Goal: Task Accomplishment & Management: Complete application form

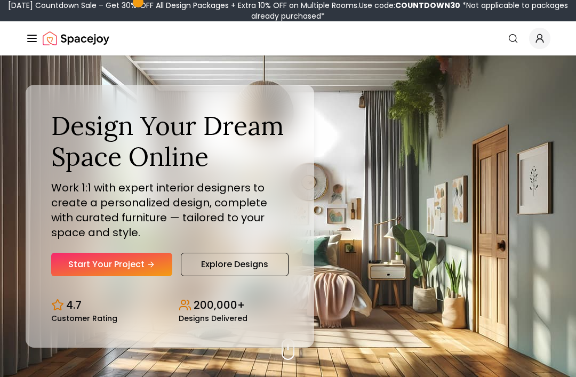
click at [67, 270] on link "Start Your Project" at bounding box center [111, 264] width 121 height 23
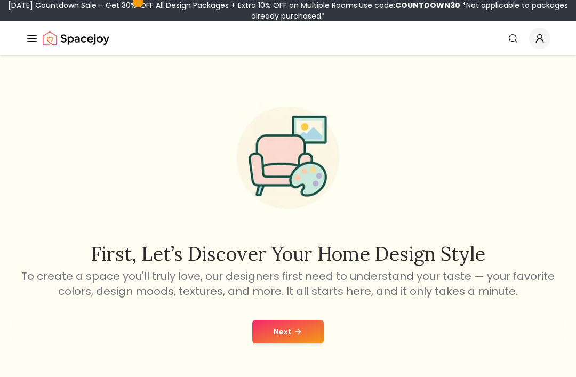
click at [298, 333] on icon at bounding box center [298, 332] width 9 height 9
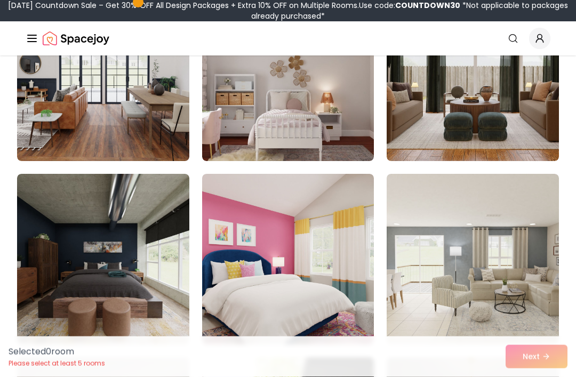
scroll to position [351, 0]
click at [135, 296] on img at bounding box center [103, 259] width 172 height 171
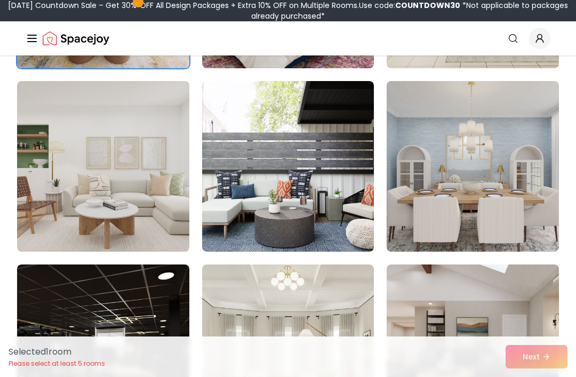
scroll to position [635, 0]
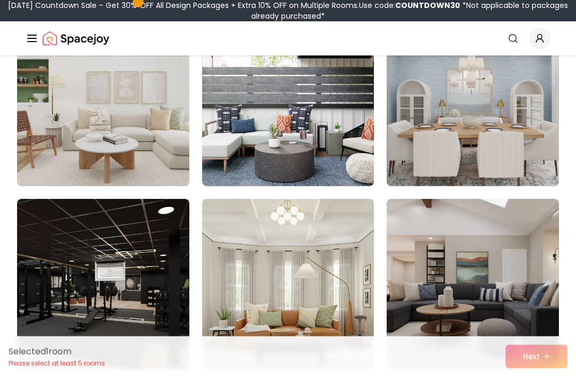
click at [508, 270] on img at bounding box center [473, 285] width 172 height 171
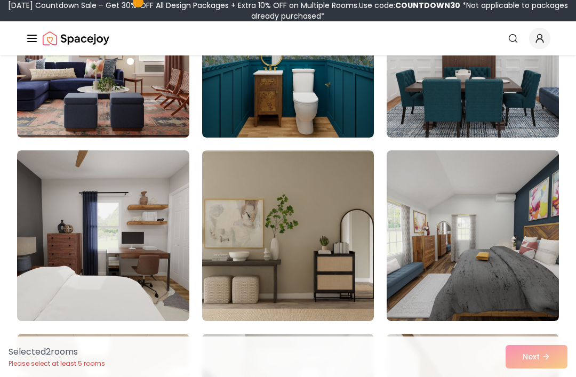
click at [143, 266] on img at bounding box center [103, 236] width 172 height 171
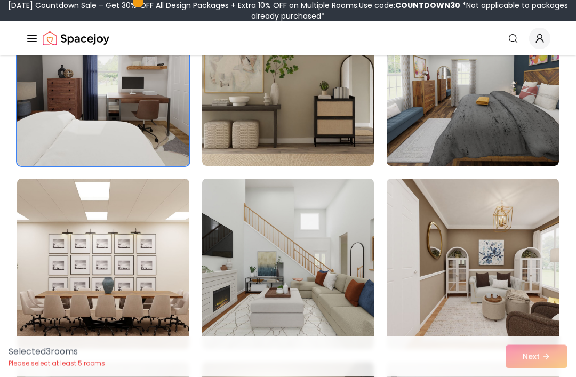
scroll to position [1448, 0]
click at [303, 255] on img at bounding box center [288, 264] width 172 height 171
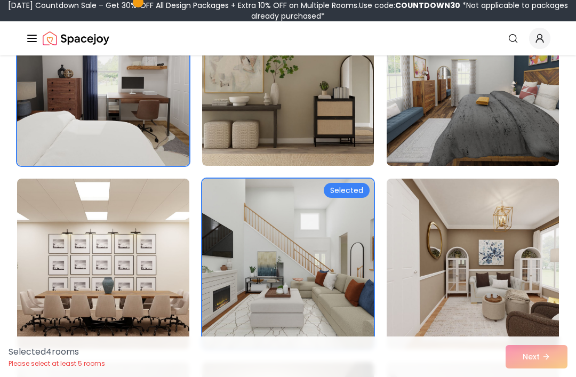
click at [474, 231] on img at bounding box center [473, 264] width 172 height 171
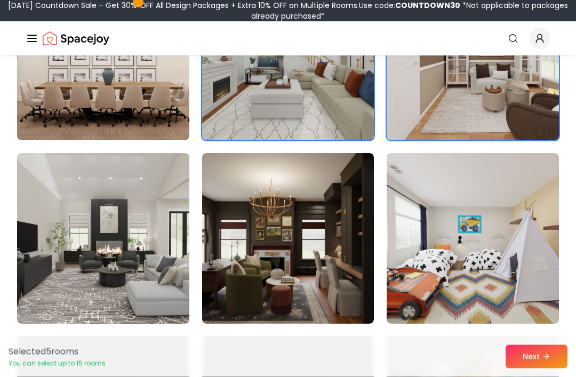
scroll to position [1658, 0]
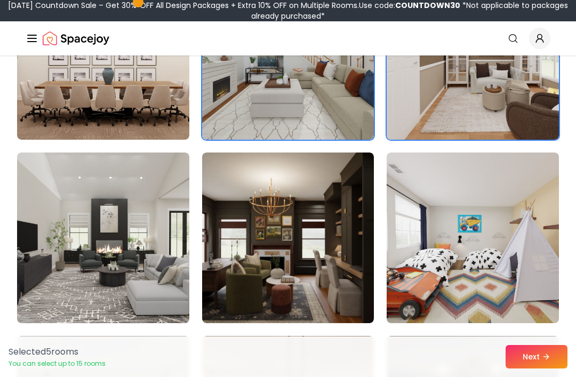
click at [314, 204] on img at bounding box center [288, 238] width 172 height 171
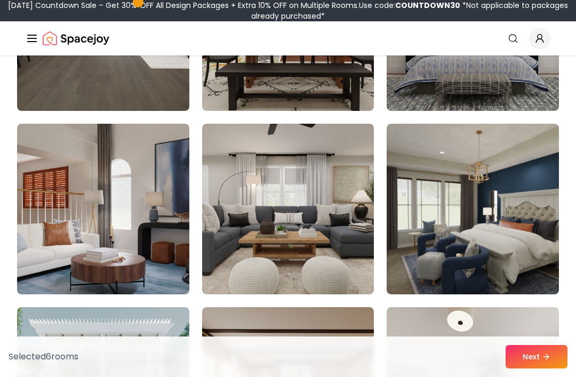
scroll to position [2060, 0]
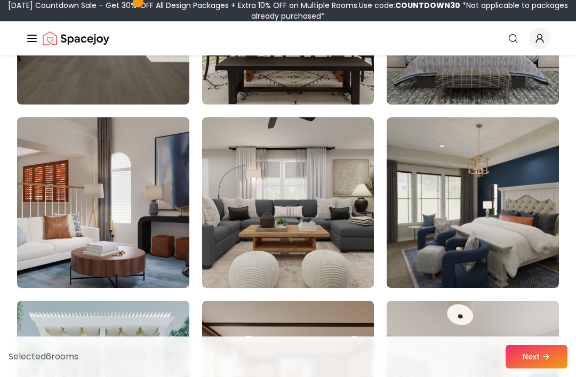
click at [306, 187] on img at bounding box center [288, 202] width 172 height 171
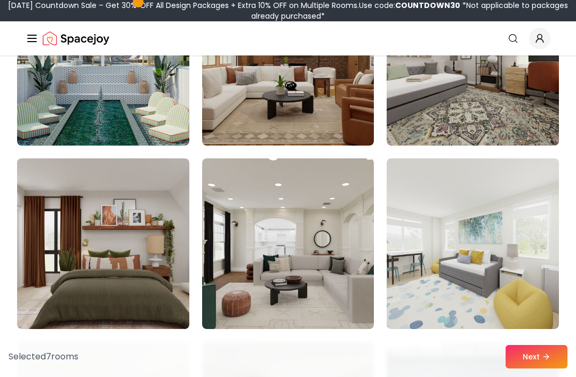
scroll to position [2390, 0]
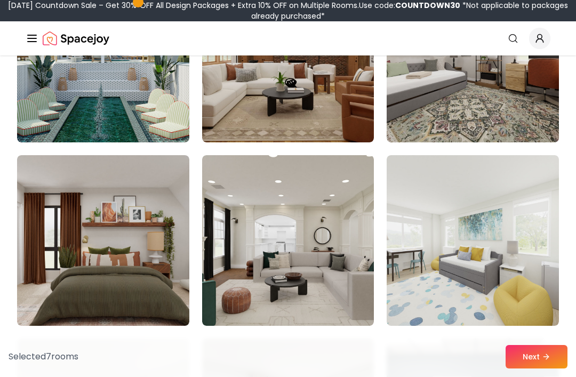
click at [311, 220] on img at bounding box center [288, 240] width 172 height 171
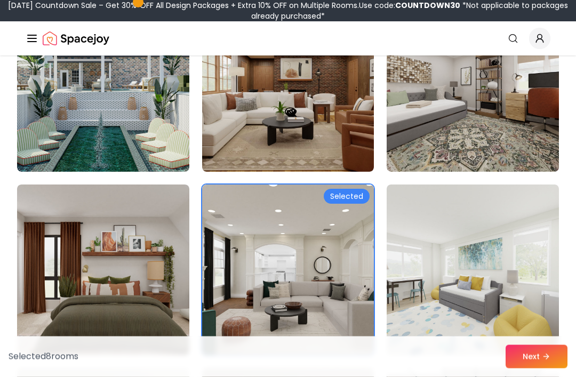
scroll to position [2353, 0]
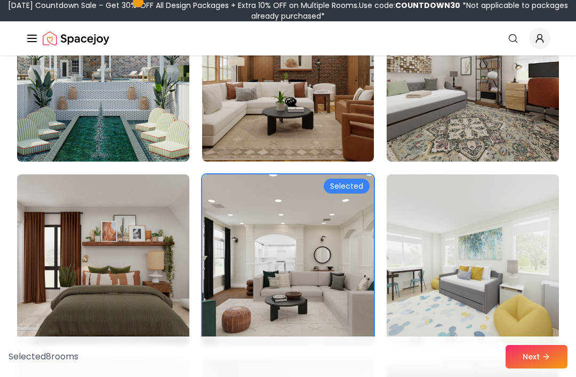
click at [501, 110] on img at bounding box center [473, 76] width 172 height 171
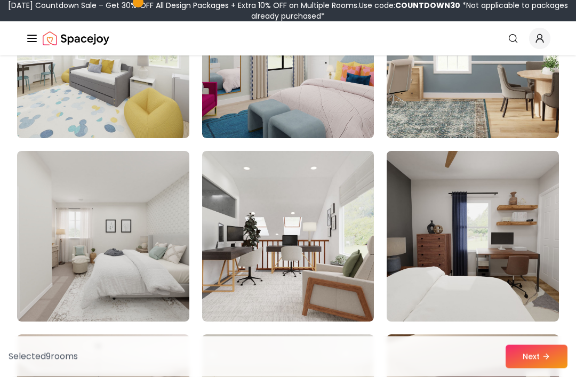
scroll to position [2761, 0]
click at [490, 200] on img at bounding box center [473, 236] width 172 height 171
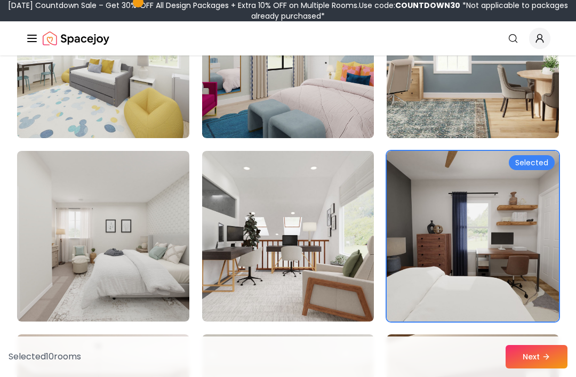
click at [518, 369] on button "Next" at bounding box center [537, 356] width 62 height 23
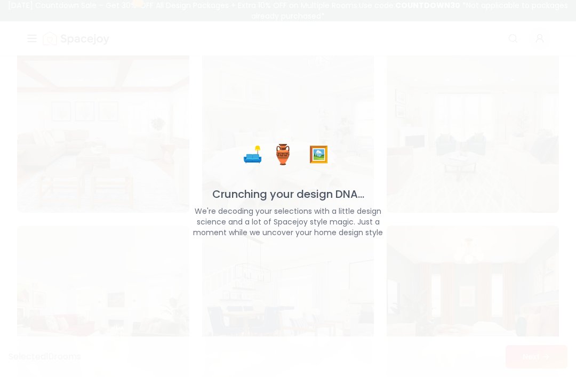
scroll to position [3274, 0]
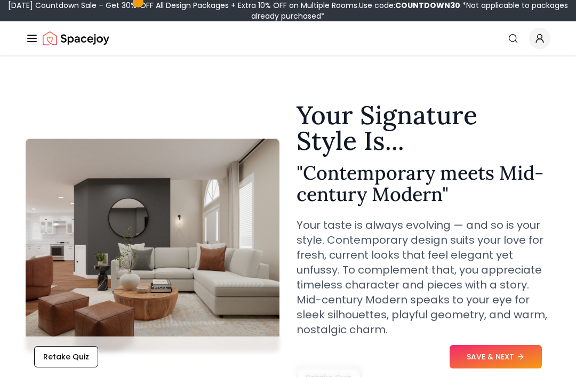
click at [80, 360] on button "Retake Quiz" at bounding box center [66, 356] width 64 height 21
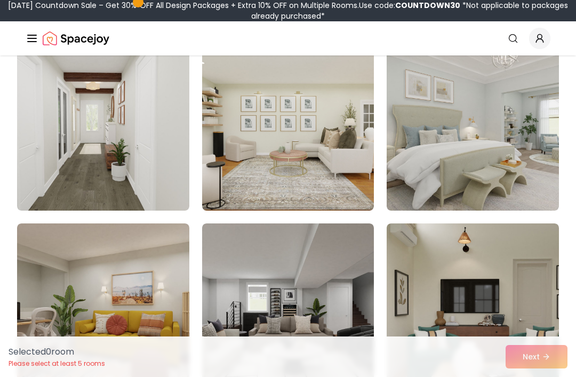
scroll to position [117, 0]
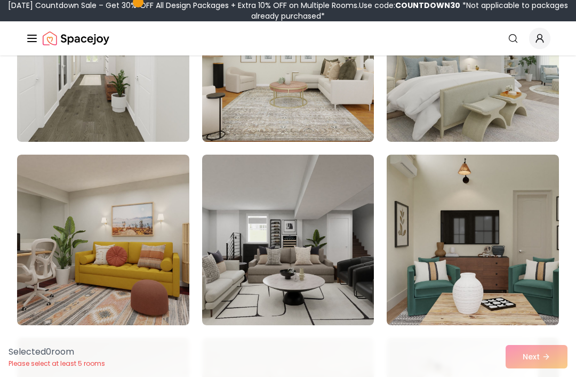
click at [307, 255] on img at bounding box center [288, 240] width 172 height 171
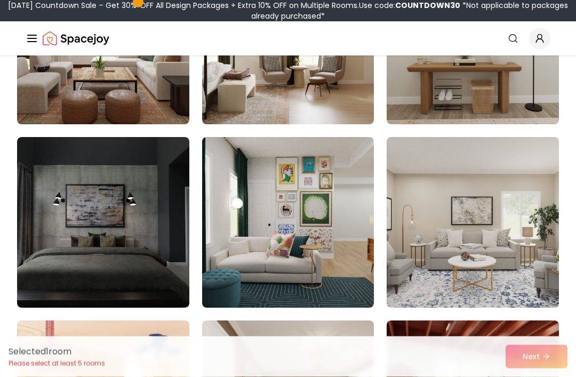
scroll to position [755, 0]
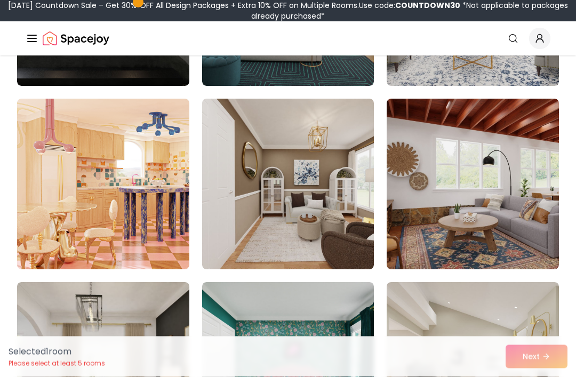
click at [312, 220] on img at bounding box center [288, 184] width 172 height 171
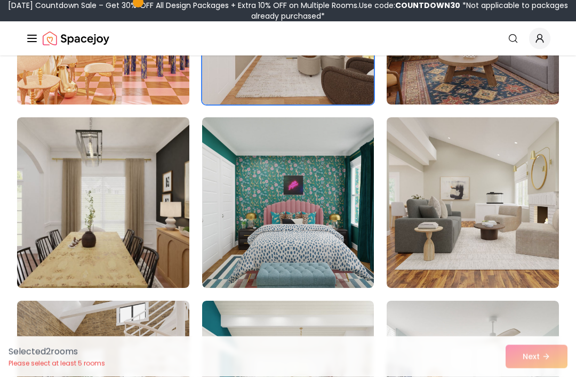
scroll to position [1153, 0]
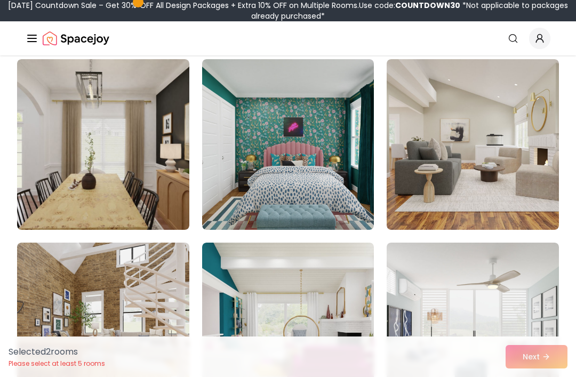
click at [508, 153] on img at bounding box center [473, 144] width 172 height 171
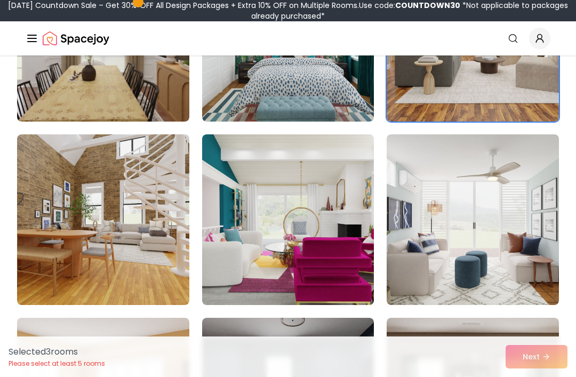
click at [479, 201] on img at bounding box center [473, 220] width 172 height 171
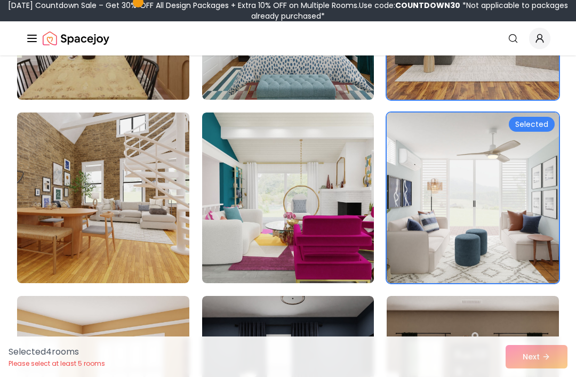
click at [143, 269] on img at bounding box center [103, 198] width 172 height 171
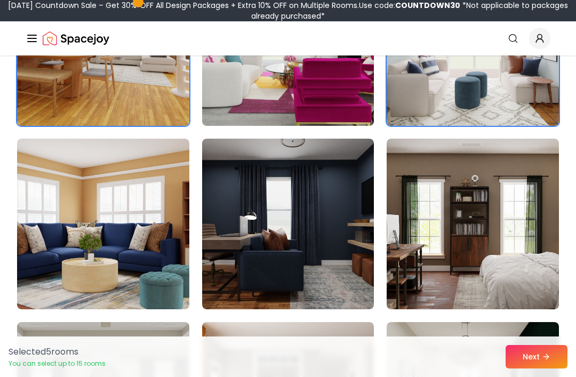
scroll to position [1499, 0]
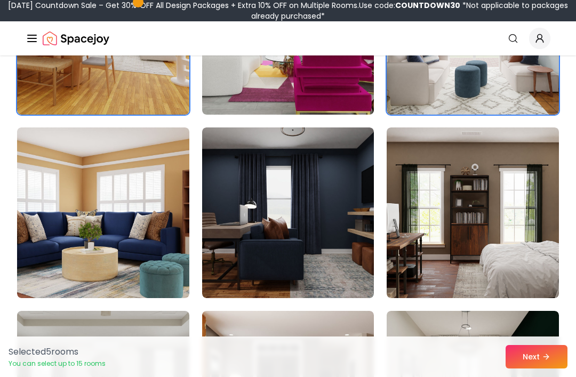
click at [502, 183] on img at bounding box center [473, 213] width 172 height 171
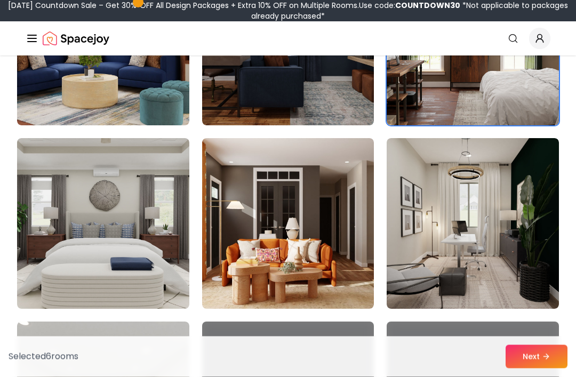
scroll to position [1672, 0]
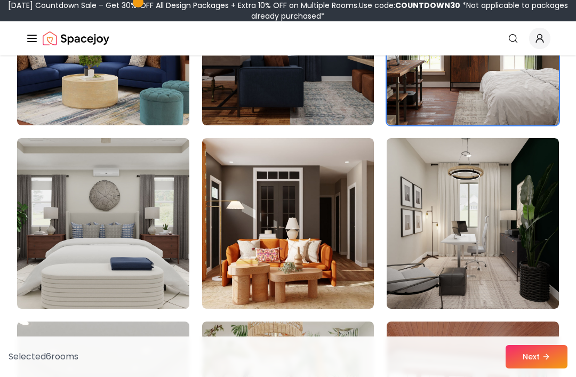
click at [500, 179] on img at bounding box center [473, 223] width 172 height 171
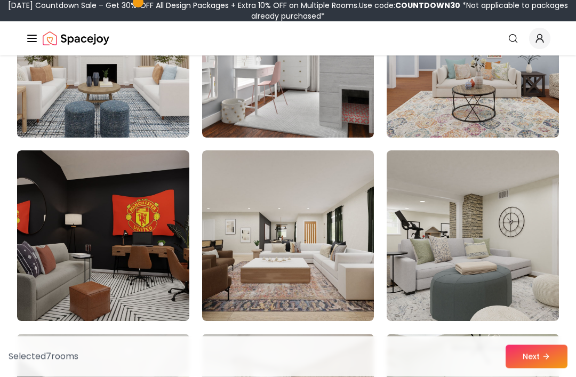
scroll to position [2211, 0]
click at [108, 284] on img at bounding box center [103, 236] width 172 height 171
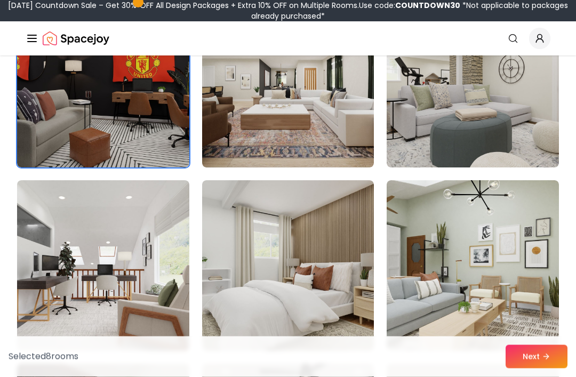
scroll to position [2365, 0]
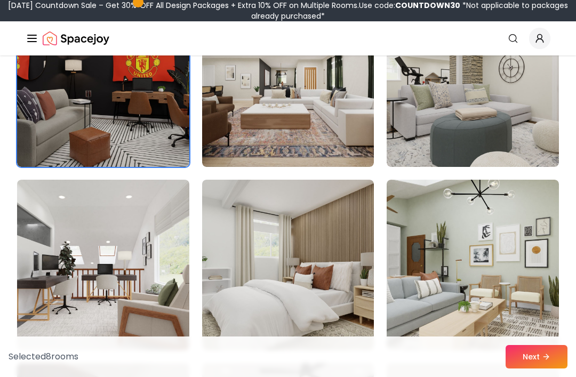
click at [115, 287] on img at bounding box center [103, 265] width 172 height 171
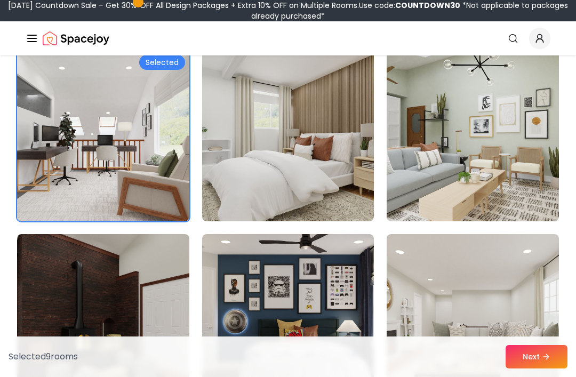
click at [507, 119] on img at bounding box center [473, 136] width 172 height 171
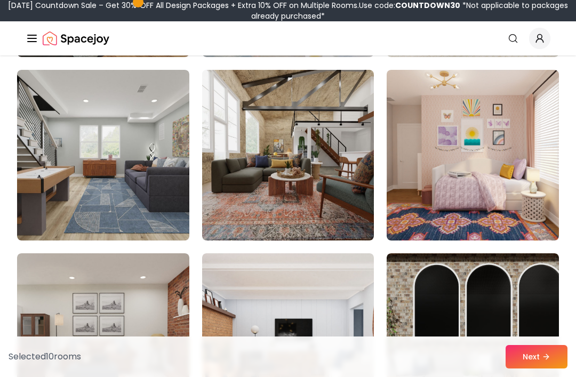
scroll to position [2842, 0]
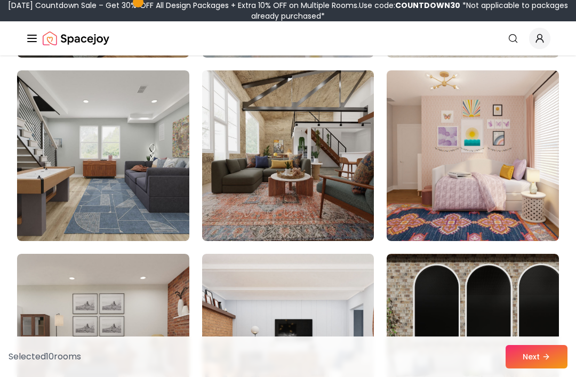
click at [341, 140] on img at bounding box center [288, 155] width 172 height 171
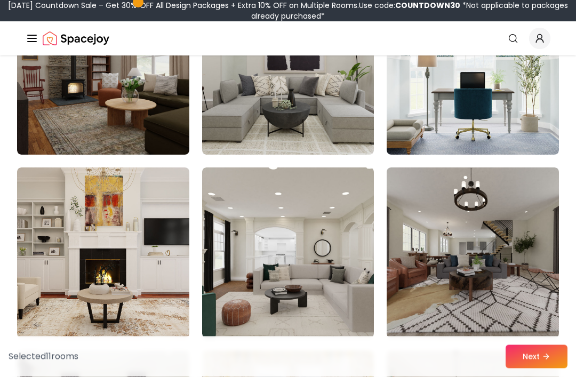
scroll to position [3479, 0]
click at [497, 236] on img at bounding box center [473, 253] width 172 height 171
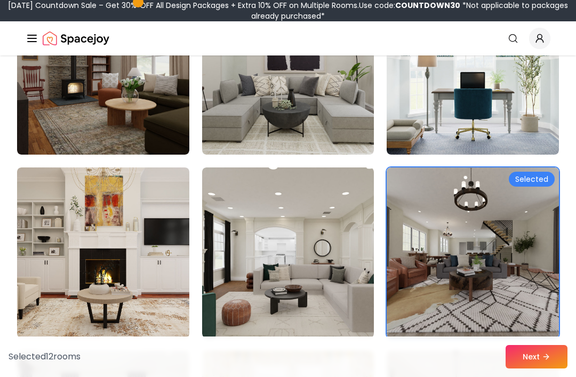
click at [538, 369] on button "Next" at bounding box center [537, 356] width 62 height 23
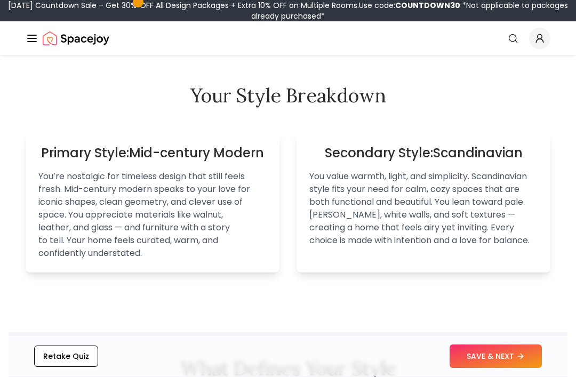
scroll to position [741, 0]
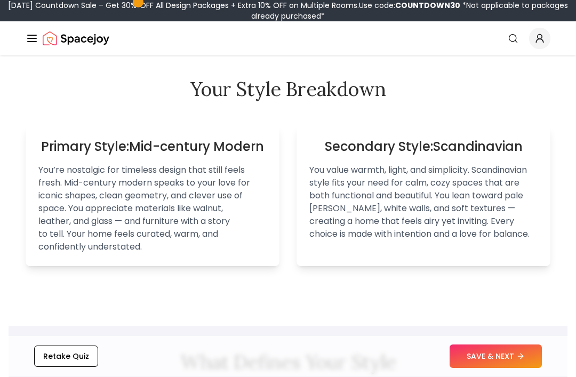
click at [514, 369] on button "SAVE & NEXT" at bounding box center [496, 356] width 92 height 23
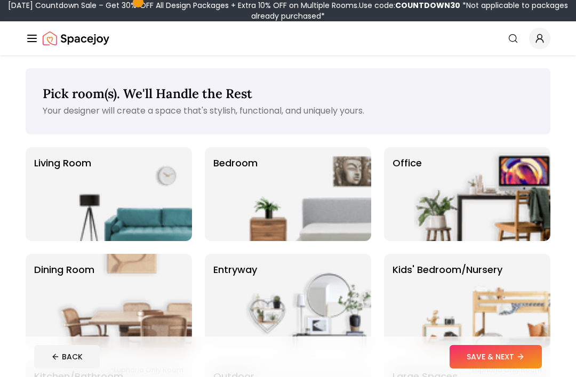
click at [333, 208] on img at bounding box center [303, 194] width 137 height 94
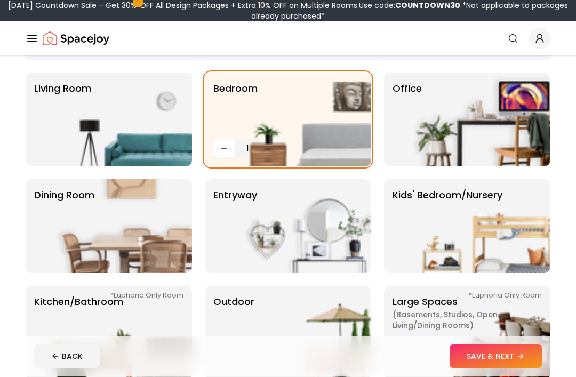
scroll to position [75, 0]
click at [255, 122] on img at bounding box center [303, 120] width 137 height 94
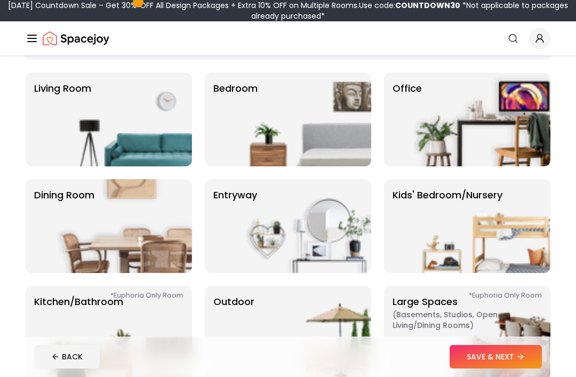
click at [517, 226] on img at bounding box center [482, 226] width 137 height 94
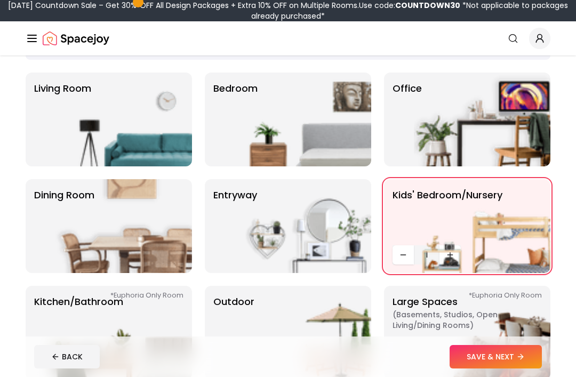
click at [508, 262] on img at bounding box center [482, 226] width 137 height 94
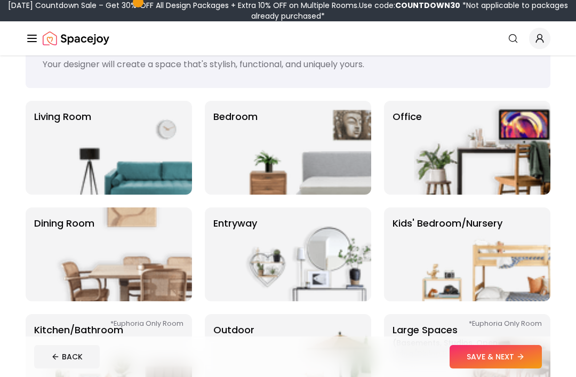
scroll to position [47, 0]
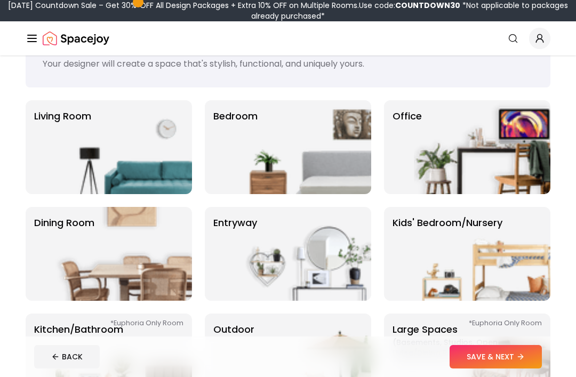
click at [281, 154] on img at bounding box center [303, 147] width 137 height 94
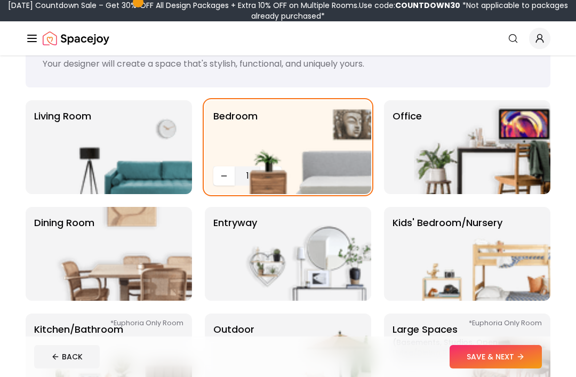
click at [515, 358] on button "SAVE & NEXT" at bounding box center [496, 356] width 92 height 23
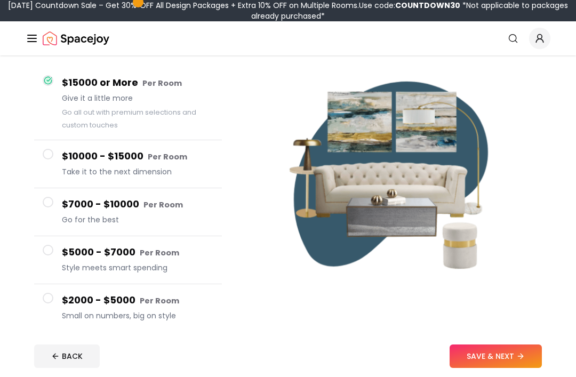
scroll to position [89, 0]
click at [503, 369] on button "SAVE & NEXT" at bounding box center [496, 356] width 92 height 23
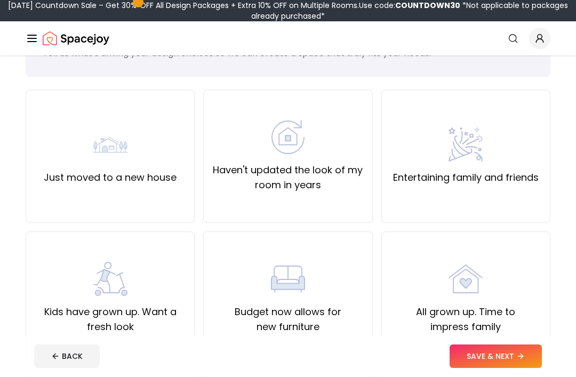
scroll to position [58, 0]
click at [524, 294] on div "All grown up. Time to impress family" at bounding box center [466, 298] width 151 height 73
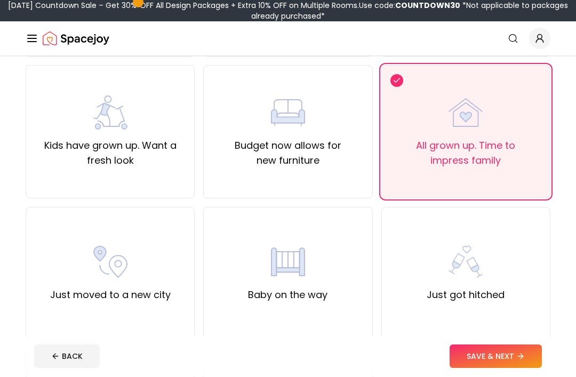
scroll to position [225, 0]
click at [56, 171] on div "Kids have grown up. Want a fresh look" at bounding box center [110, 131] width 169 height 133
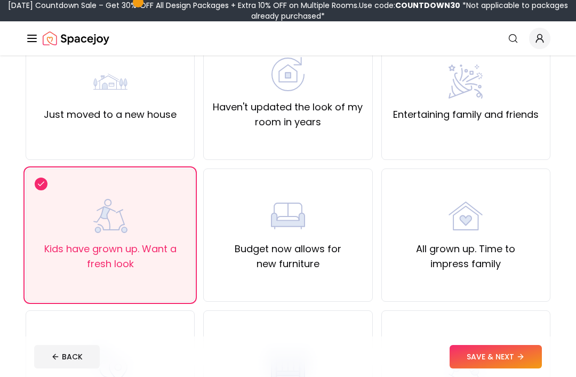
scroll to position [115, 0]
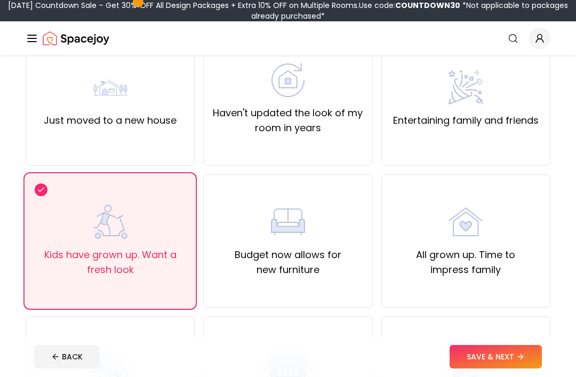
click at [523, 360] on icon at bounding box center [521, 357] width 9 height 9
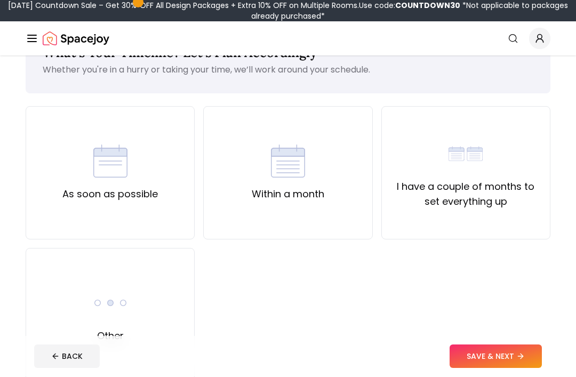
scroll to position [41, 0]
click at [65, 179] on div "As soon as possible" at bounding box center [110, 173] width 96 height 58
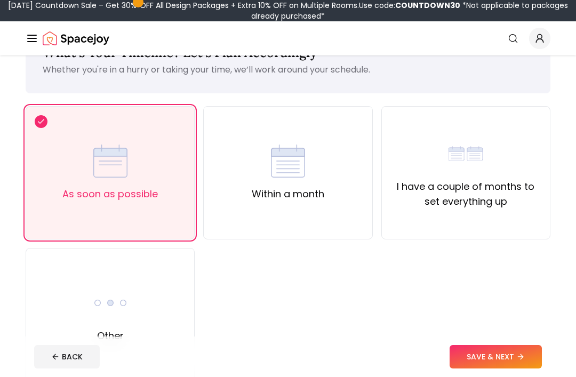
click at [510, 369] on button "SAVE & NEXT" at bounding box center [496, 356] width 92 height 23
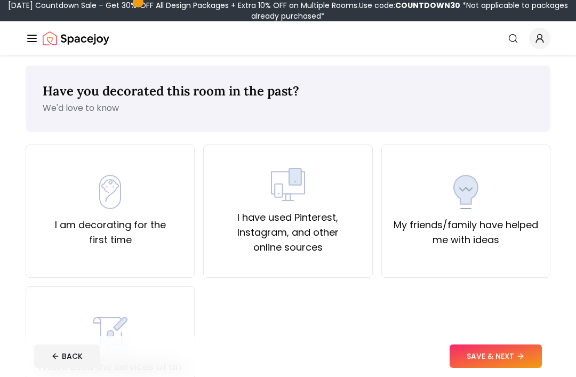
scroll to position [6, 0]
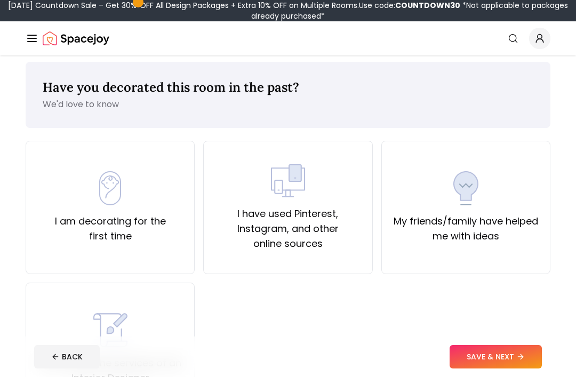
click at [77, 184] on div "I am decorating for the first time" at bounding box center [110, 207] width 151 height 73
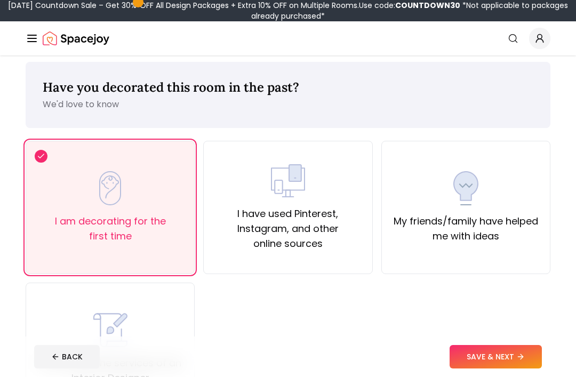
click at [507, 369] on button "SAVE & NEXT" at bounding box center [496, 356] width 92 height 23
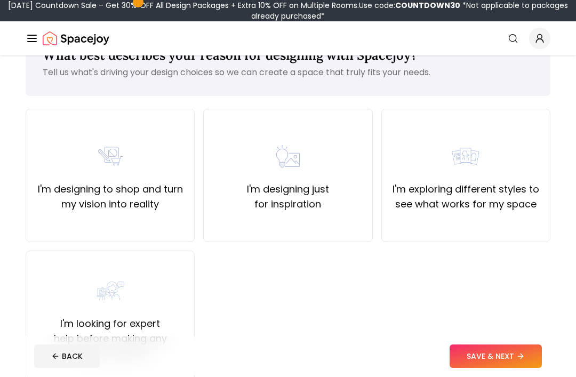
scroll to position [38, 0]
click at [520, 230] on div "I'm exploring different styles to see what works for my space" at bounding box center [466, 175] width 169 height 133
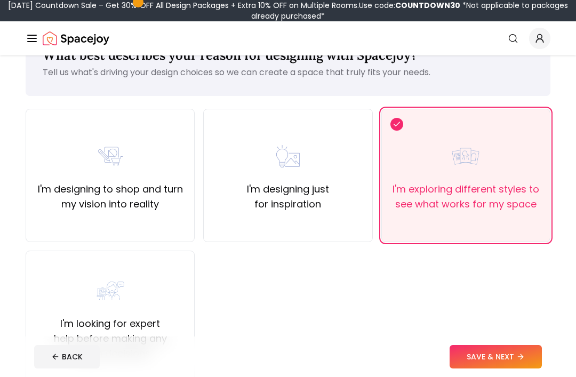
click at [510, 369] on button "SAVE & NEXT" at bounding box center [496, 356] width 92 height 23
